Goal: Task Accomplishment & Management: Manage account settings

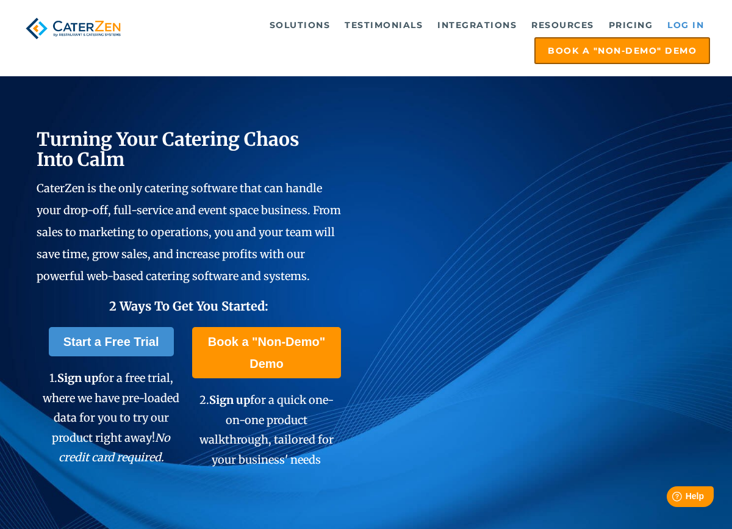
click at [685, 24] on link "Log in" at bounding box center [685, 25] width 49 height 24
click at [679, 20] on link "Log in" at bounding box center [685, 25] width 49 height 24
click at [690, 27] on link "Log in" at bounding box center [685, 25] width 49 height 24
